Goal: Use online tool/utility: Utilize a website feature to perform a specific function

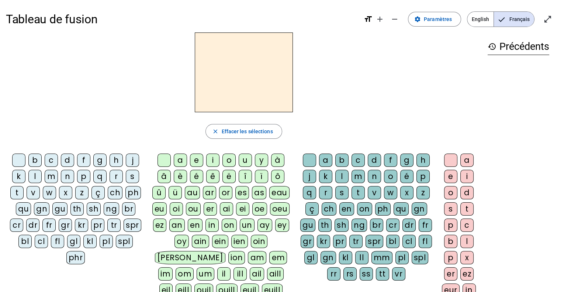
click at [84, 173] on div "p" at bounding box center [83, 176] width 13 height 13
click at [183, 156] on div "a" at bounding box center [180, 159] width 13 height 13
click at [329, 190] on div "r" at bounding box center [325, 192] width 13 height 13
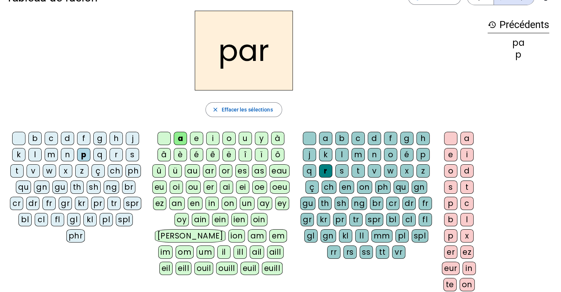
scroll to position [22, 0]
click at [209, 171] on div "ar" at bounding box center [209, 170] width 13 height 13
click at [337, 152] on div "l" at bounding box center [341, 154] width 13 height 13
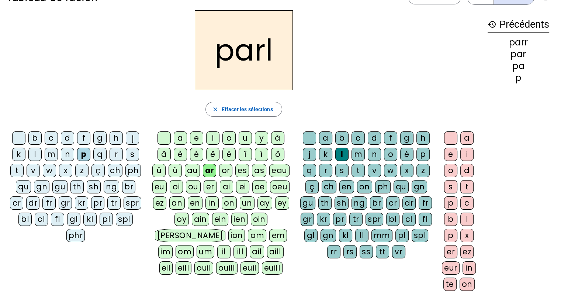
click at [451, 248] on div "er" at bounding box center [450, 251] width 13 height 13
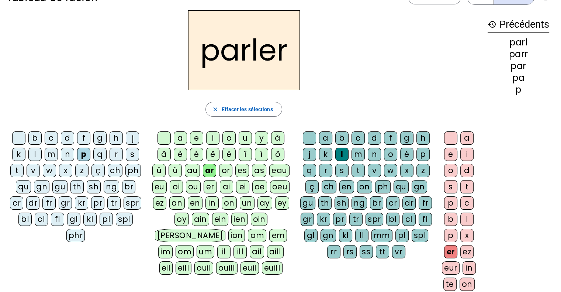
click at [141, 100] on div "parler close Effacer les sélections b c d f g h j k l m n p q r s t v w x z ç c…" at bounding box center [244, 169] width 476 height 319
click at [358, 172] on div "t" at bounding box center [357, 170] width 13 height 13
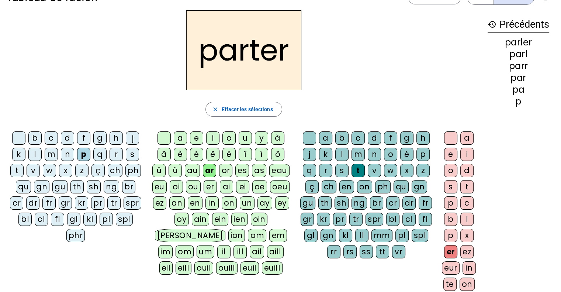
click at [223, 174] on div "or" at bounding box center [225, 170] width 13 height 13
click at [134, 155] on div "s" at bounding box center [132, 154] width 13 height 13
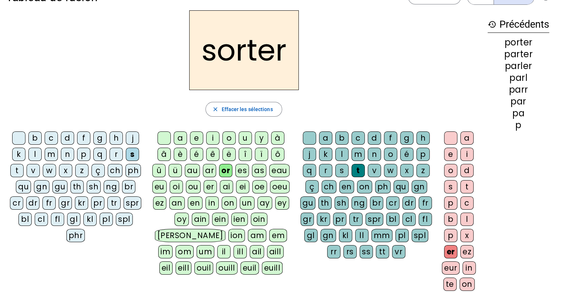
click at [448, 157] on div "e" at bounding box center [450, 154] width 13 height 13
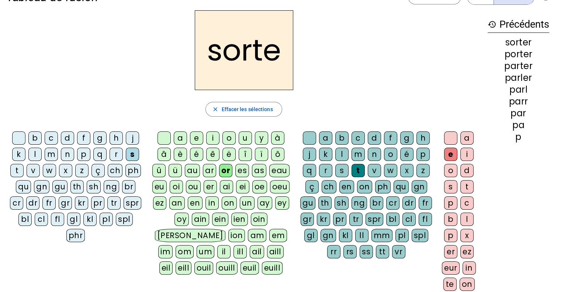
click at [79, 155] on div "p" at bounding box center [83, 154] width 13 height 13
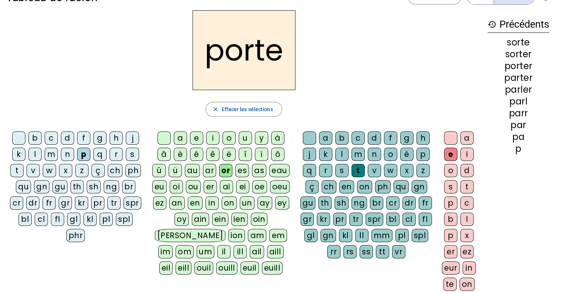
click at [82, 134] on div "f" at bounding box center [83, 137] width 13 height 13
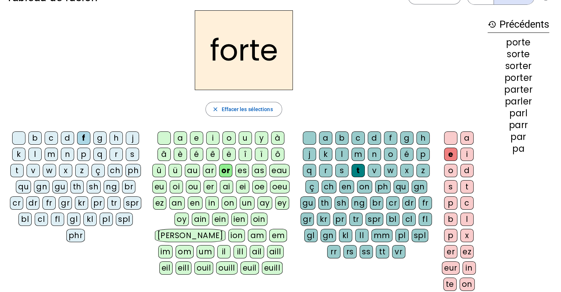
click at [451, 138] on div at bounding box center [450, 137] width 13 height 13
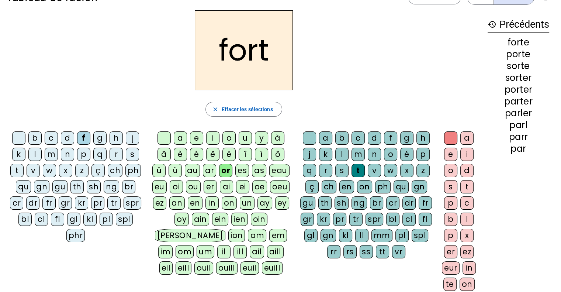
click at [69, 140] on div "d" at bounding box center [67, 137] width 13 height 13
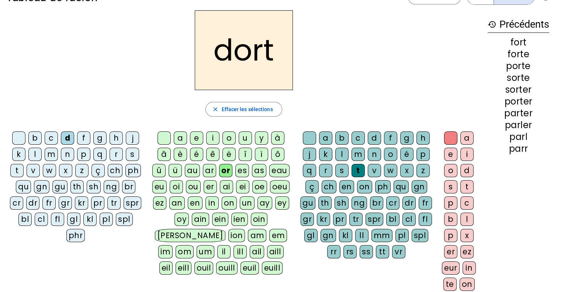
click at [48, 157] on div "m" at bounding box center [51, 154] width 13 height 13
